Goal: Task Accomplishment & Management: Manage account settings

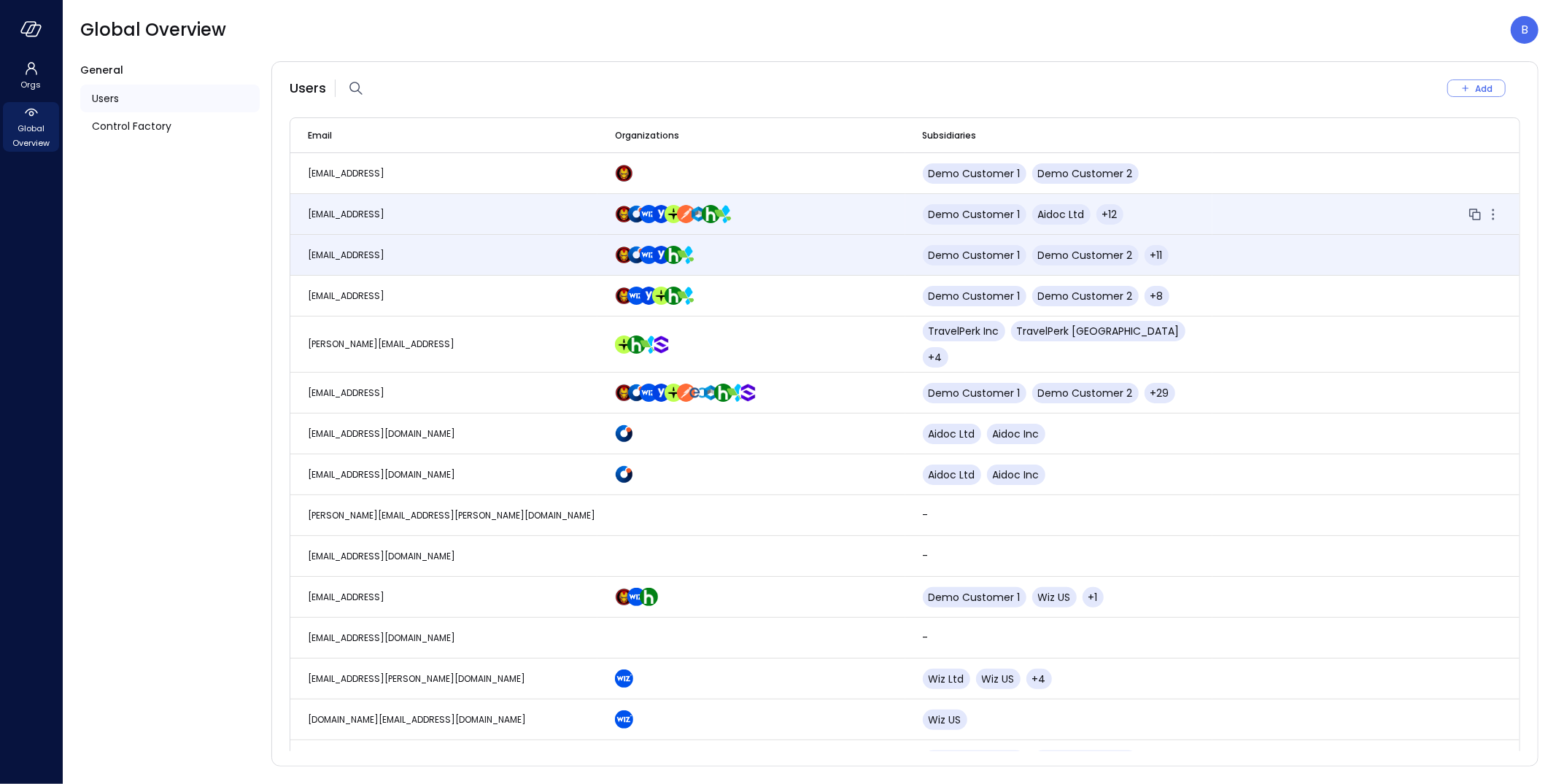
click at [422, 209] on td "[EMAIL_ADDRESS]" at bounding box center [444, 214] width 307 height 41
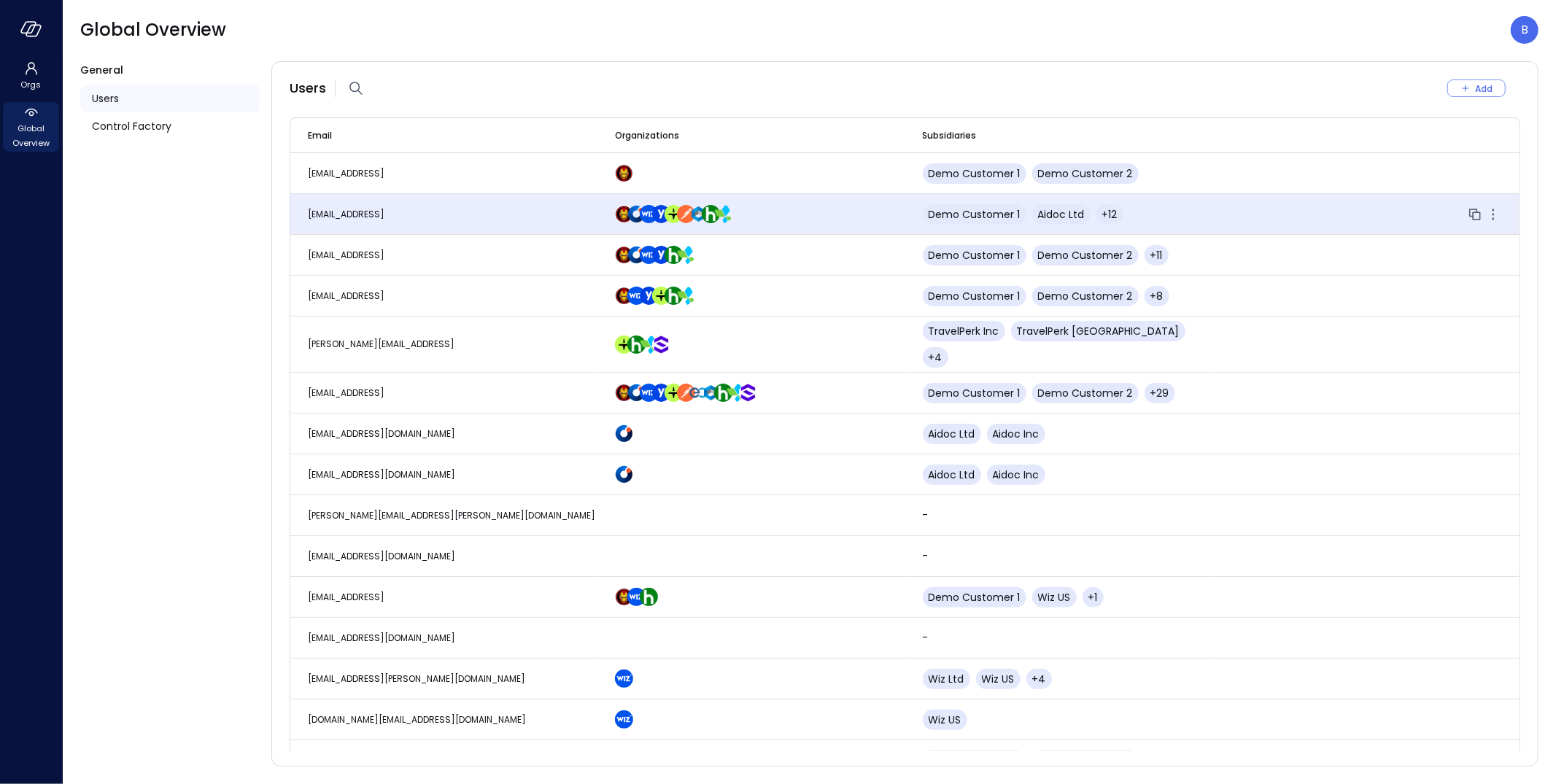
click at [431, 210] on td "[EMAIL_ADDRESS]" at bounding box center [444, 214] width 307 height 41
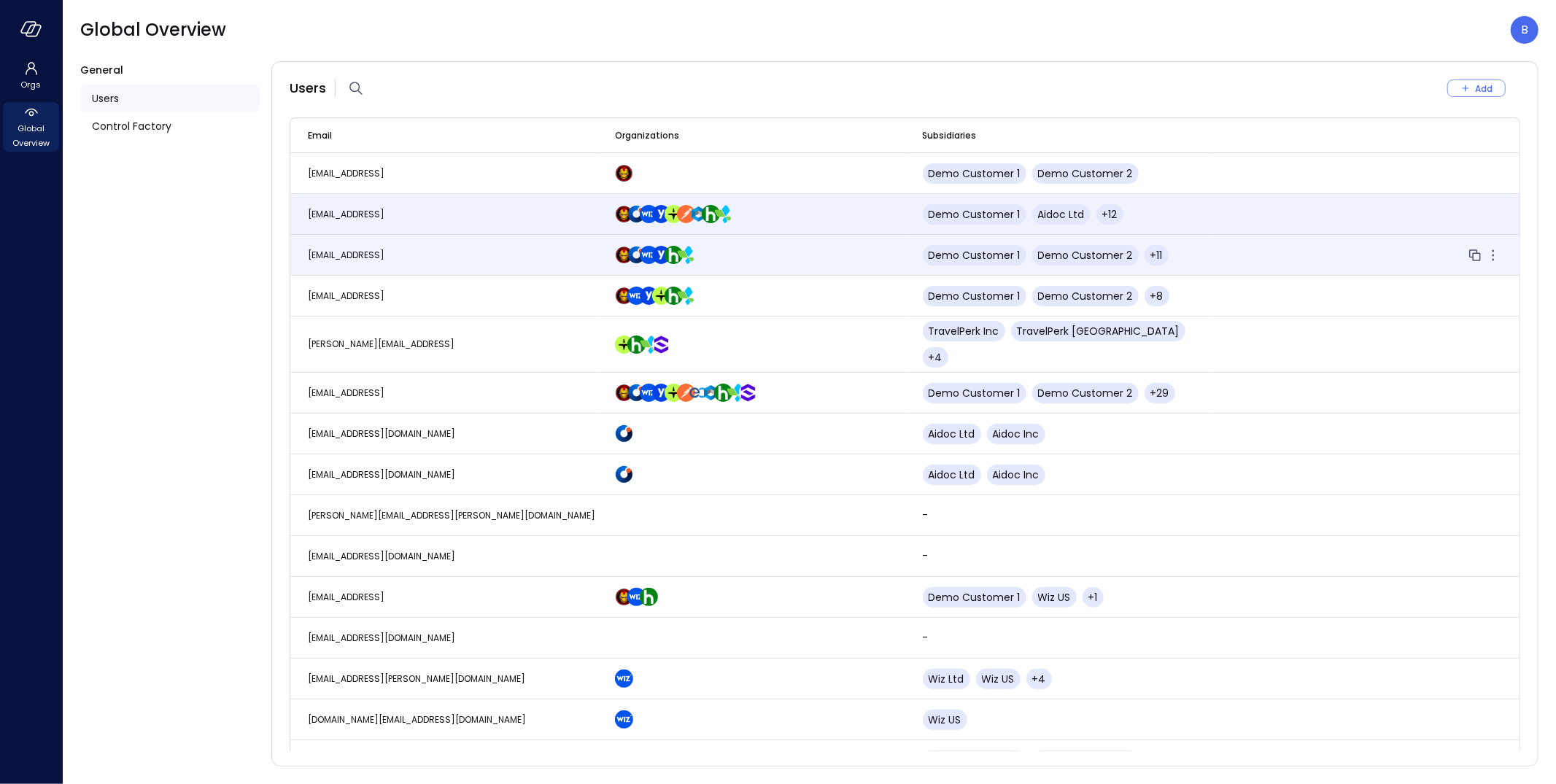
click at [417, 248] on td "[EMAIL_ADDRESS]" at bounding box center [444, 255] width 307 height 41
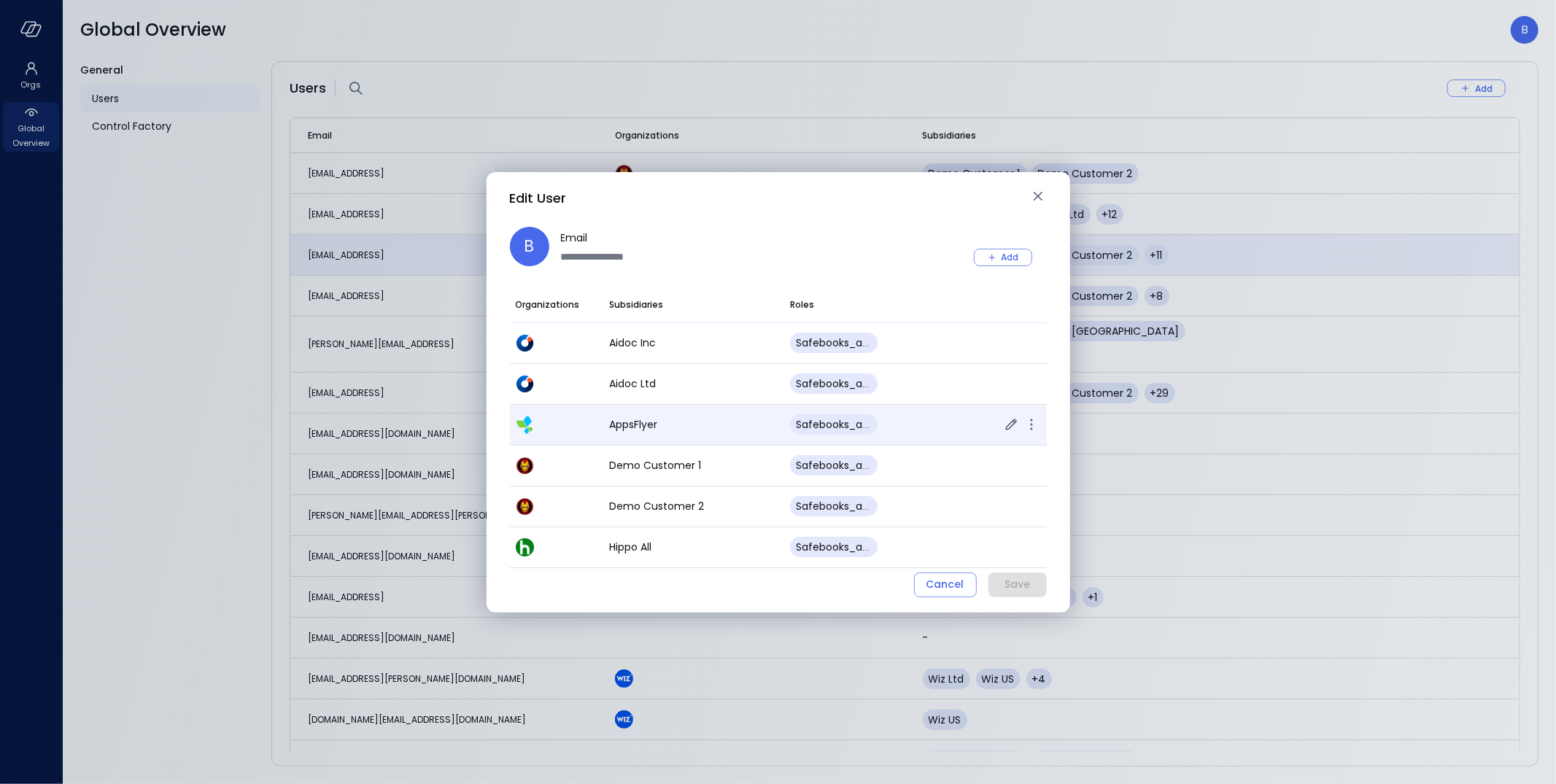
scroll to position [3, 0]
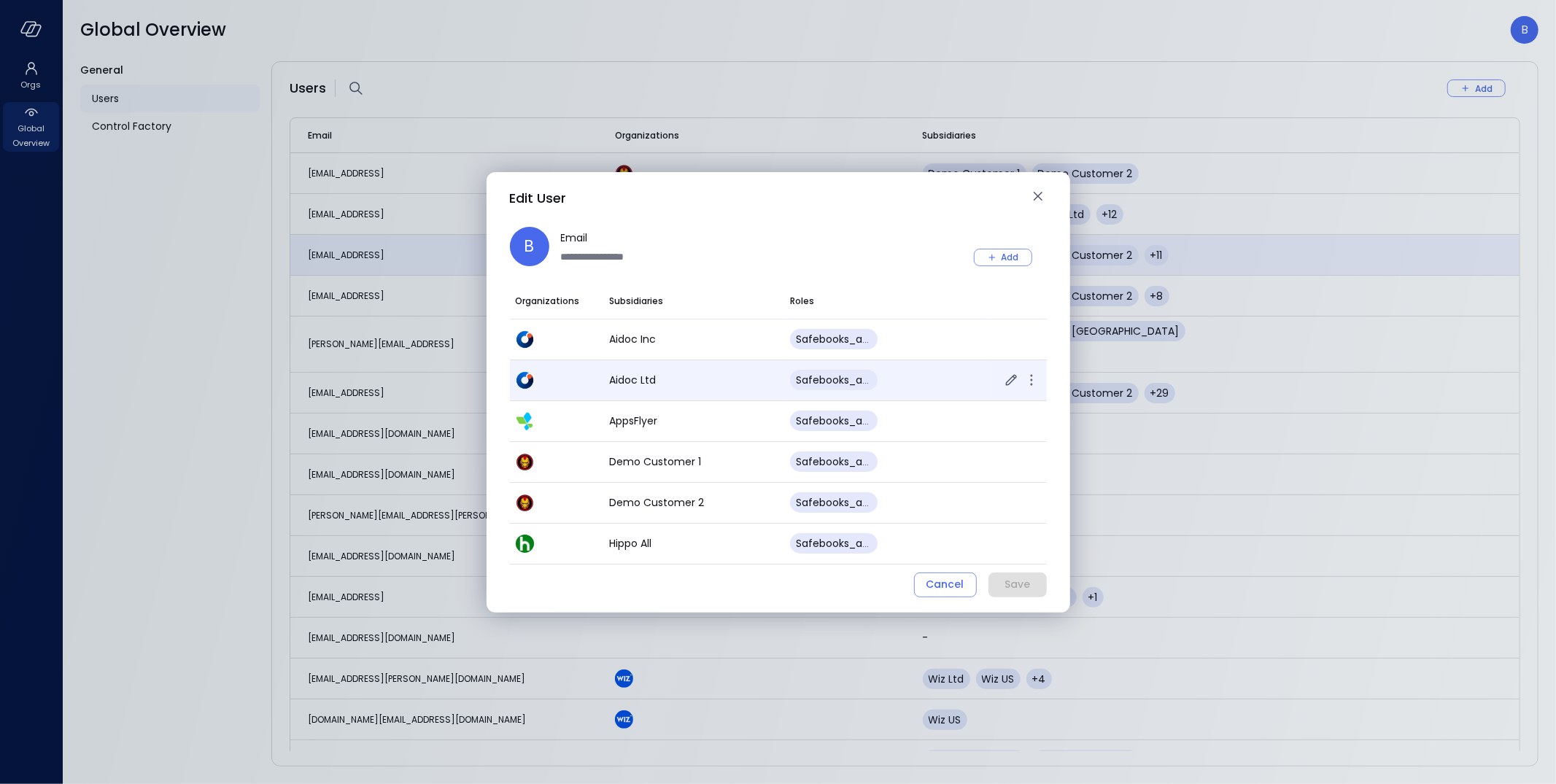
type input "**********"
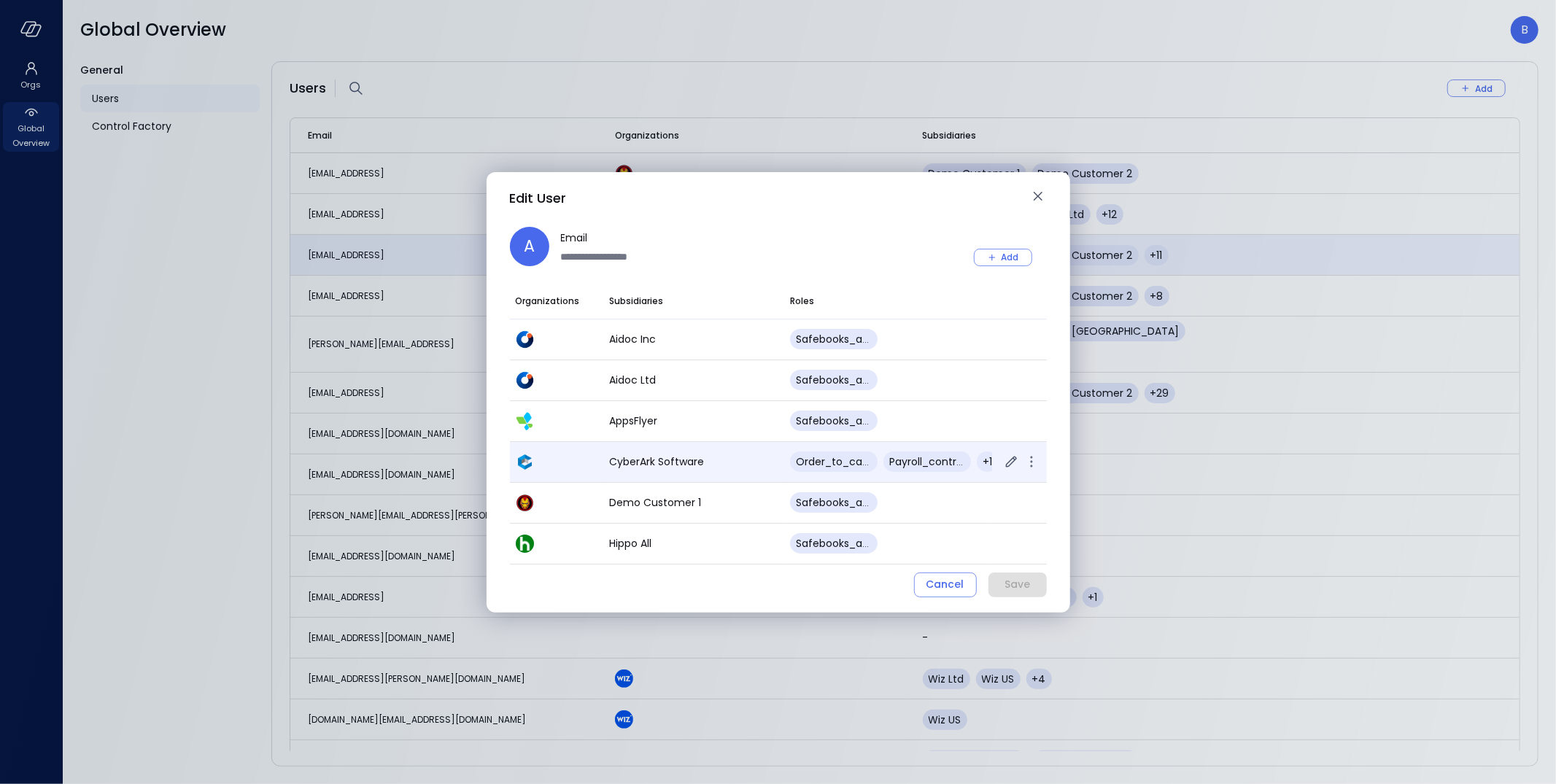
scroll to position [30, 0]
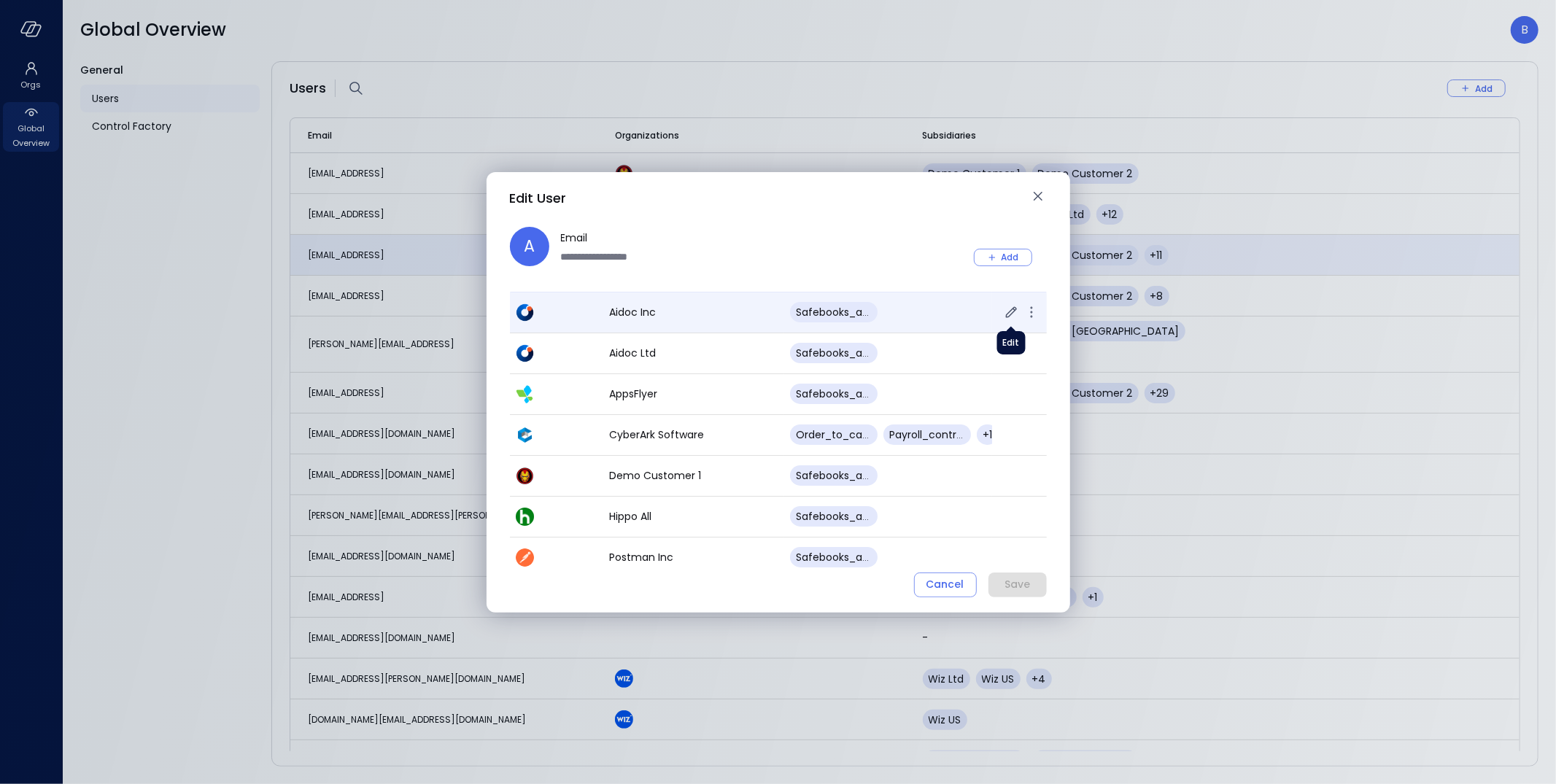
click at [1009, 312] on icon "button" at bounding box center [1010, 311] width 11 height 11
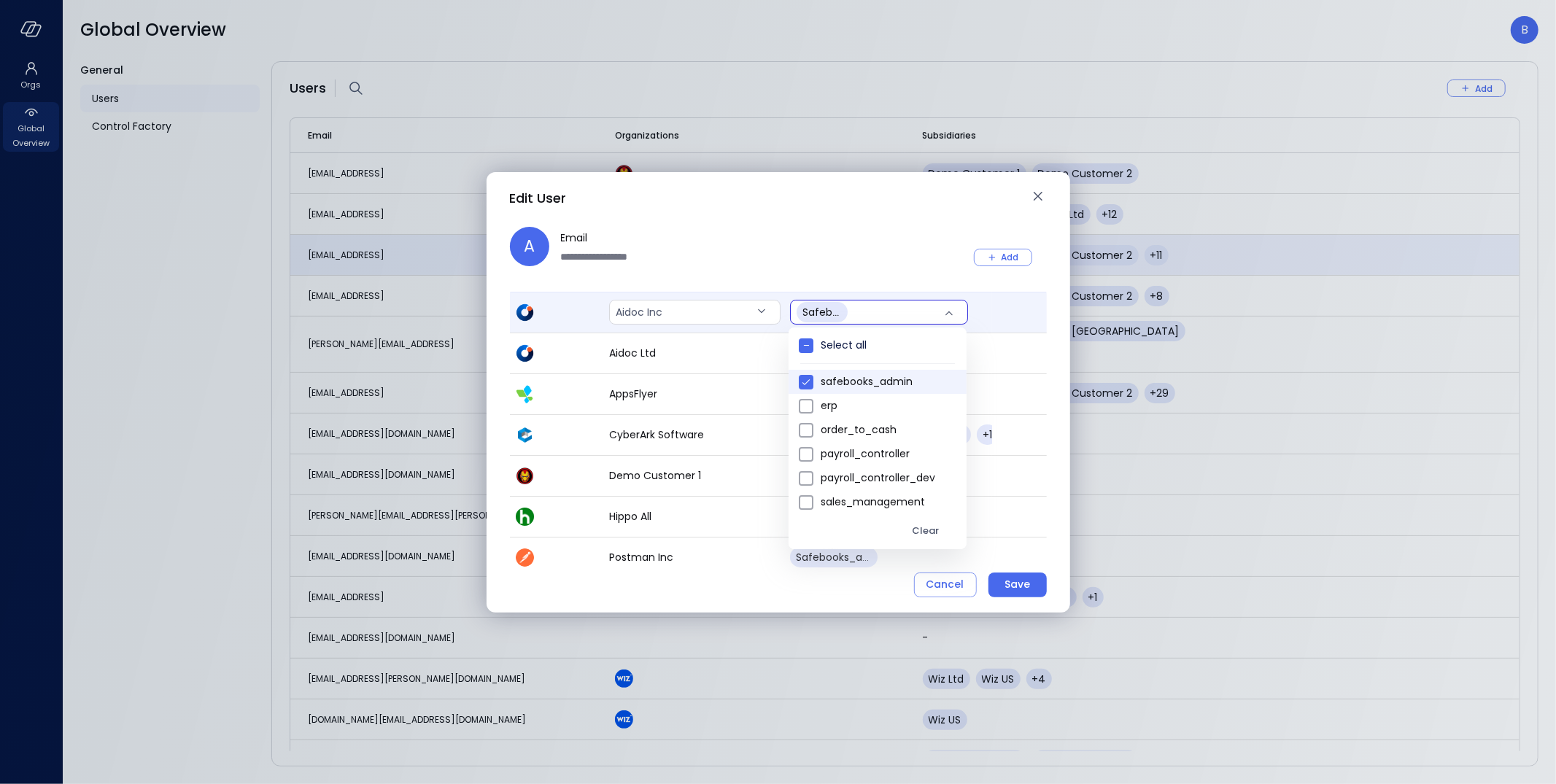
click at [949, 310] on body "Orgs Global Overview Global Overview B General Users Control Factory Users Add …" at bounding box center [778, 392] width 1556 height 784
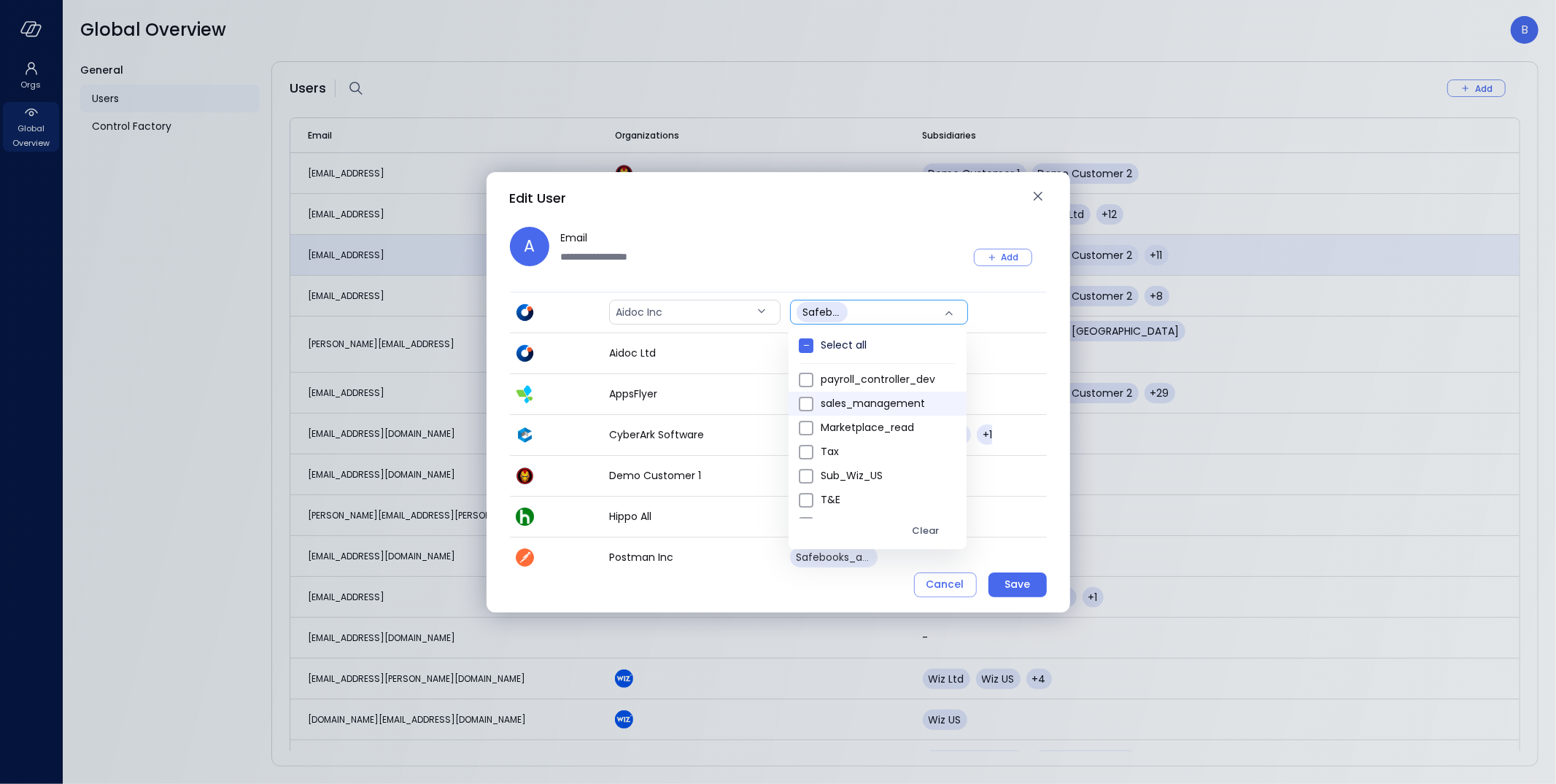
scroll to position [104, 0]
click at [649, 117] on div at bounding box center [778, 392] width 1556 height 784
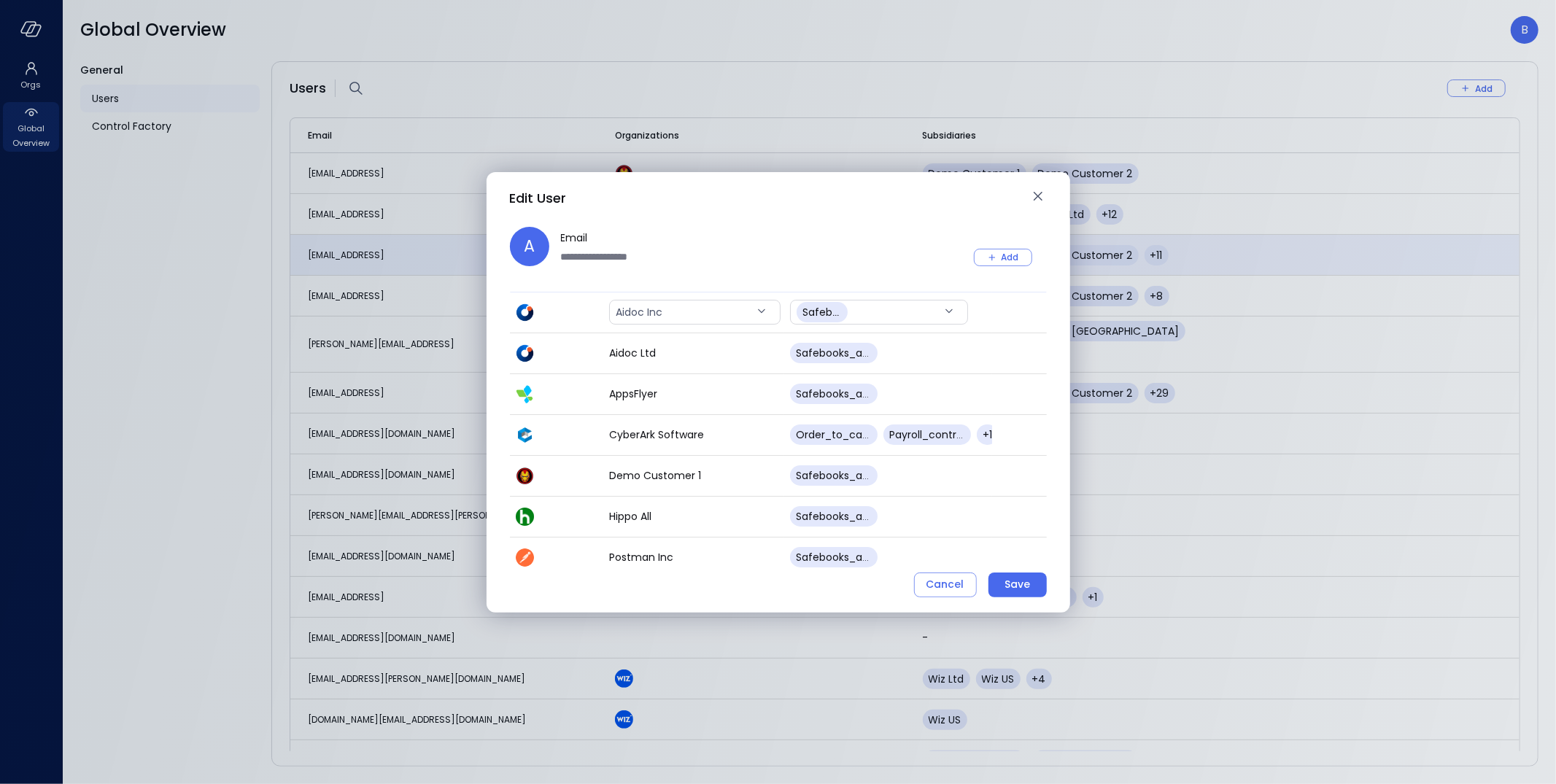
click at [31, 41] on div "**********" at bounding box center [778, 392] width 1556 height 784
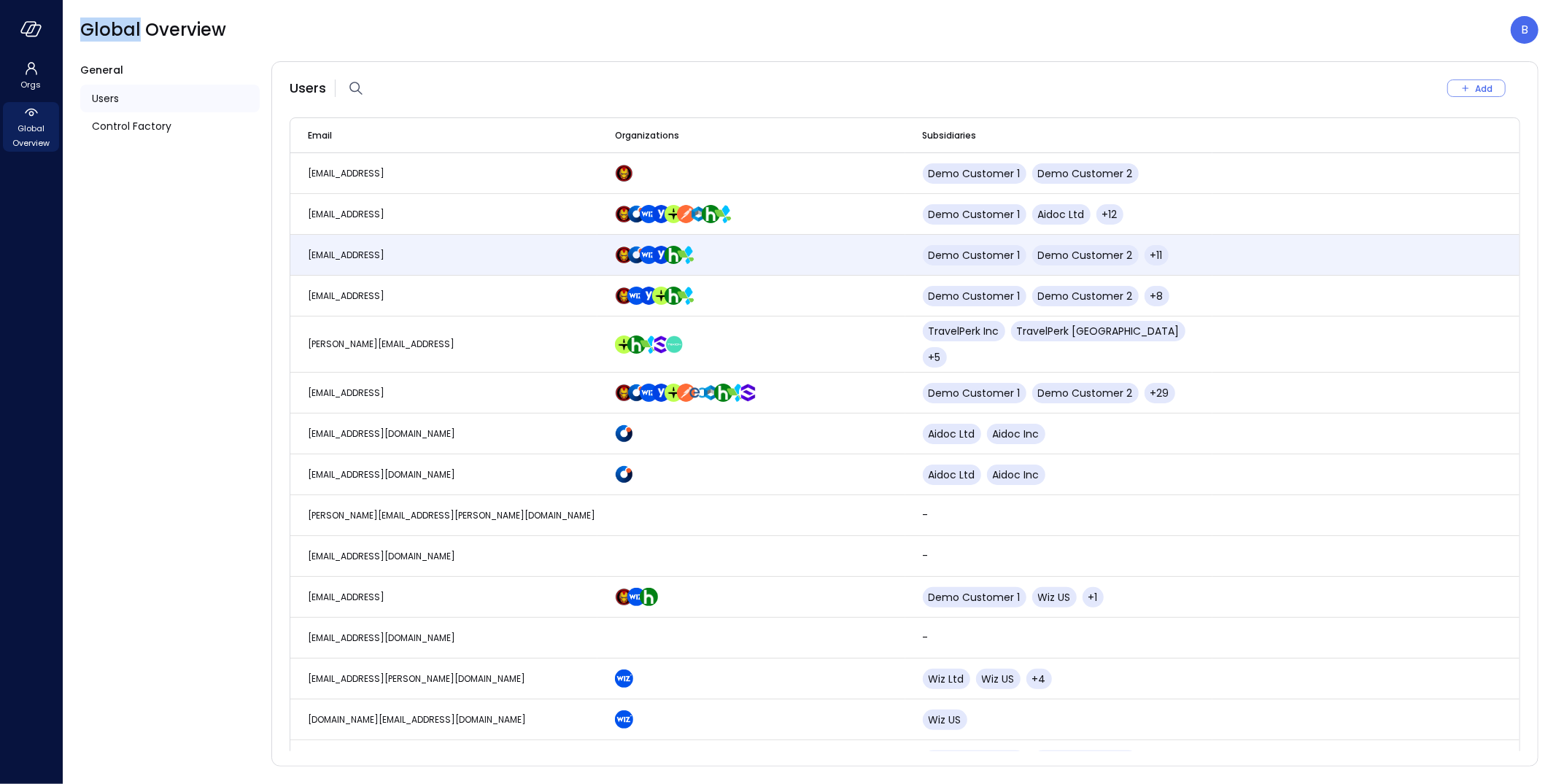
click at [31, 41] on div at bounding box center [31, 29] width 62 height 58
click at [30, 36] on icon "button" at bounding box center [34, 29] width 15 height 11
